Goal: Task Accomplishment & Management: Manage account settings

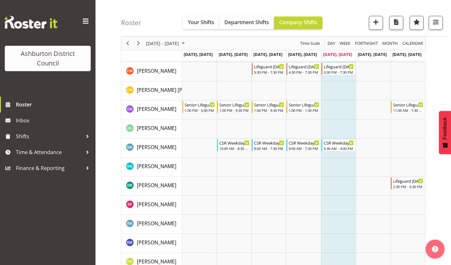
scroll to position [377, 0]
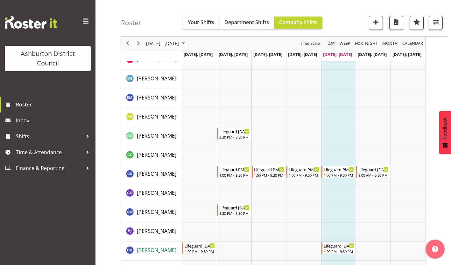
click at [157, 249] on span "Harriet Hill" at bounding box center [156, 250] width 39 height 7
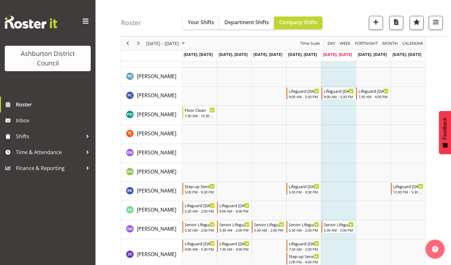
scroll to position [1106, 0]
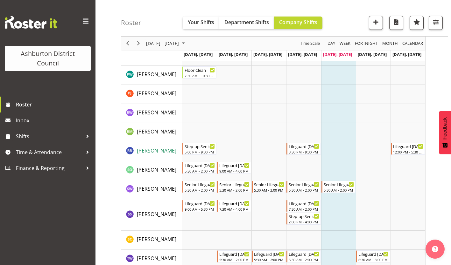
click at [146, 149] on span "[PERSON_NAME]" at bounding box center [156, 150] width 39 height 7
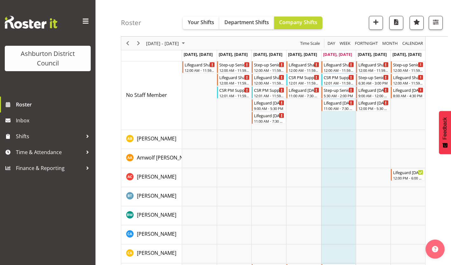
scroll to position [0, 0]
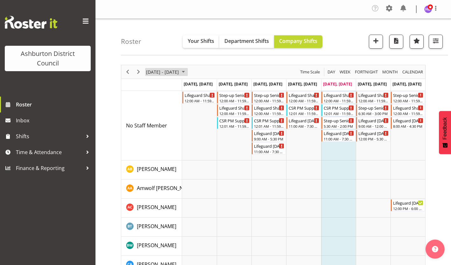
click at [168, 73] on span "August 25 - 31, 2025" at bounding box center [162, 72] width 34 height 8
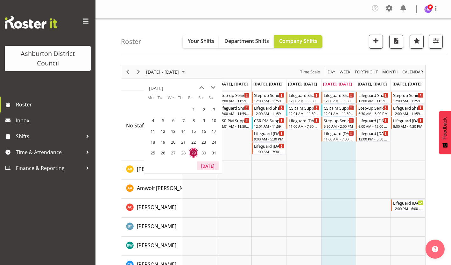
click at [209, 162] on button "Today" at bounding box center [208, 166] width 22 height 9
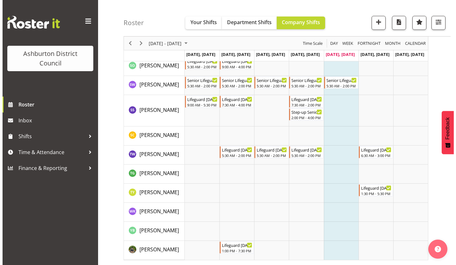
scroll to position [1200, 0]
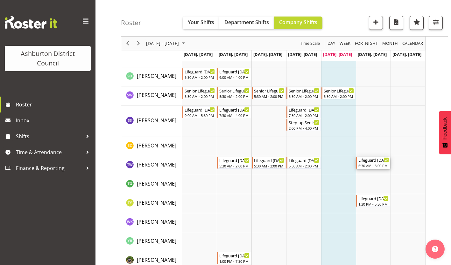
click at [369, 161] on div "Lifeguard Saturday" at bounding box center [373, 160] width 31 height 6
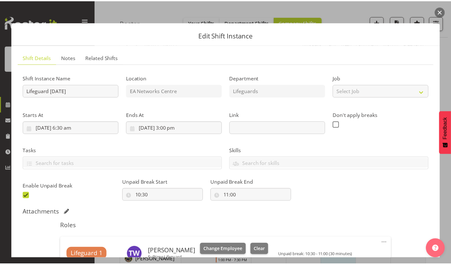
scroll to position [98, 0]
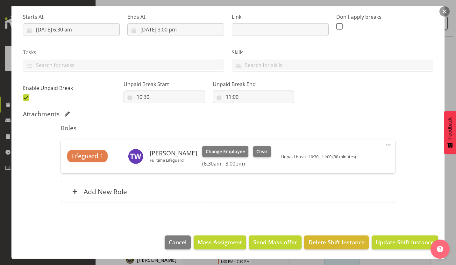
click at [443, 13] on button "button" at bounding box center [444, 11] width 10 height 10
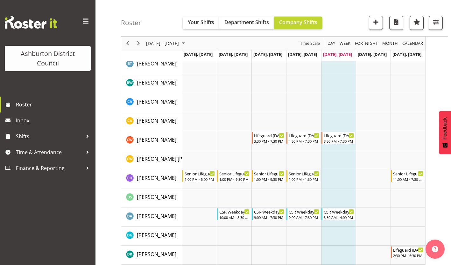
scroll to position [395, 0]
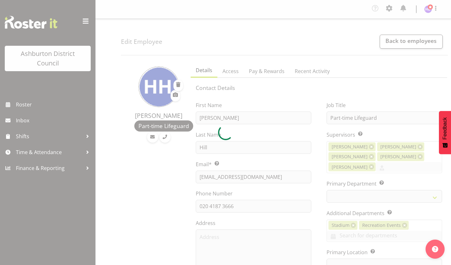
select select "TimelineWeek"
select select
select select "65"
select select "64"
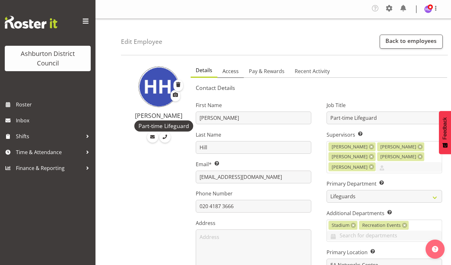
click at [226, 71] on span "Access" at bounding box center [230, 71] width 16 height 8
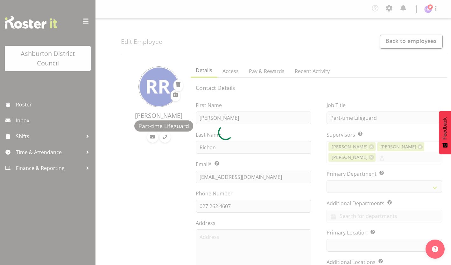
select select "TimelineWeek"
select select
select select "64"
select select "65"
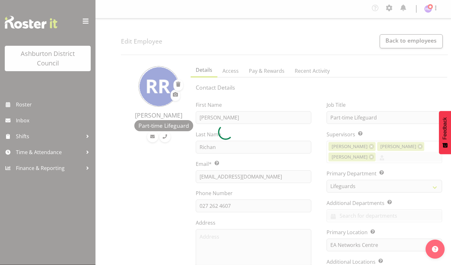
click at [231, 71] on div at bounding box center [225, 132] width 451 height 265
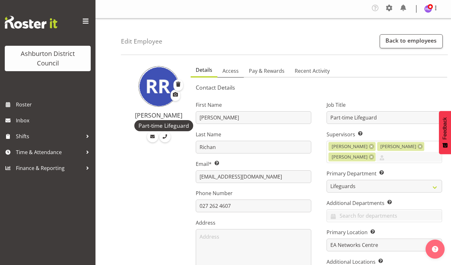
click at [231, 71] on span "Access" at bounding box center [230, 71] width 16 height 8
